Goal: Task Accomplishment & Management: Use online tool/utility

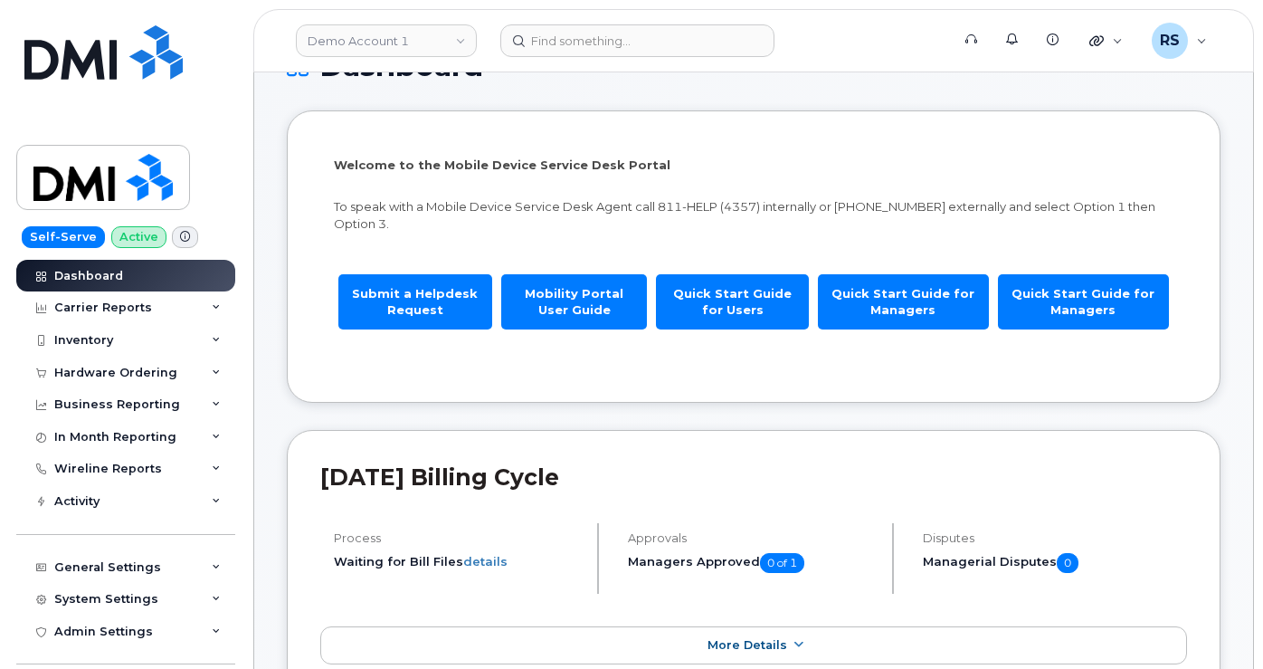
scroll to position [301, 0]
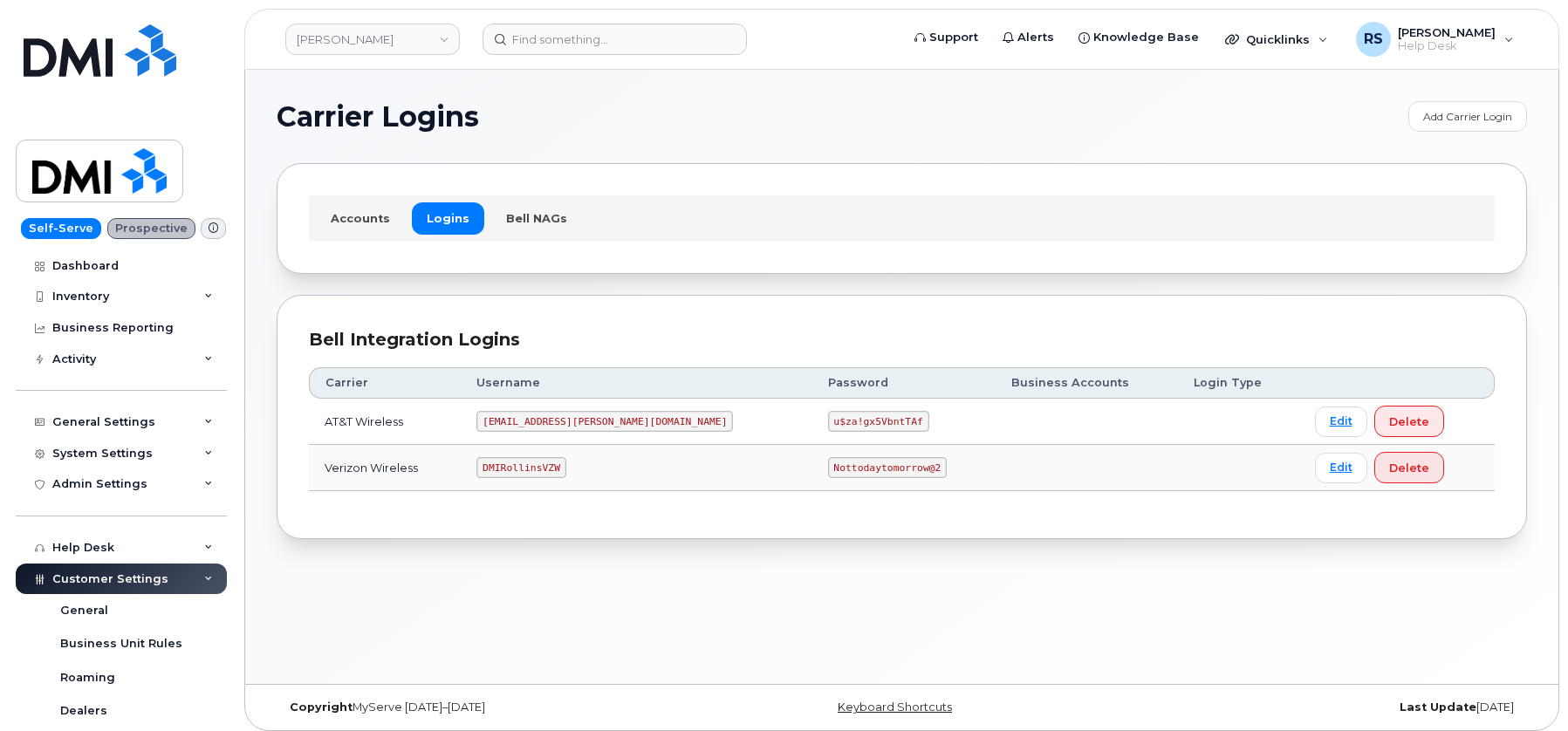
click at [638, 603] on div "Carrier Logins Add Carrier Login Accounts Logins Bell NAGs Bell Integration Log…" at bounding box center [902, 376] width 1313 height 614
click at [480, 603] on div "Carrier Logins Add Carrier Login Accounts Logins Bell NAGs Bell Integration Log…" at bounding box center [902, 376] width 1313 height 614
